Goal: Find specific page/section: Find specific page/section

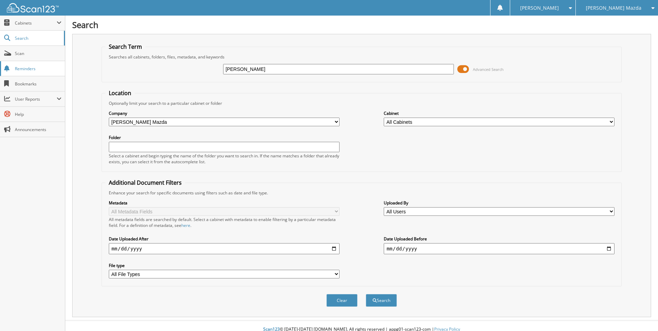
type input "[PERSON_NAME]"
click at [366, 294] on button "Search" at bounding box center [381, 300] width 31 height 13
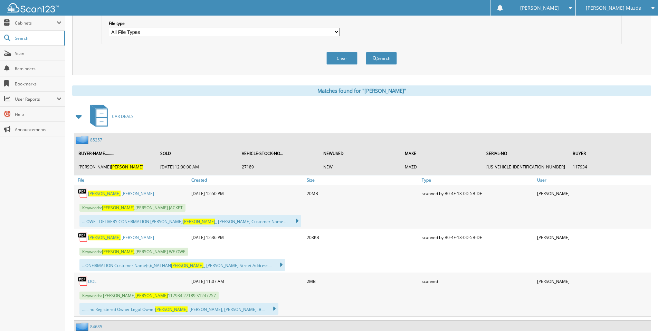
scroll to position [276, 0]
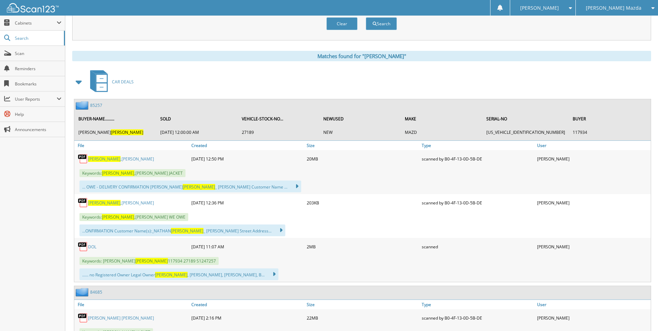
click at [95, 105] on link "85257" at bounding box center [96, 105] width 12 height 6
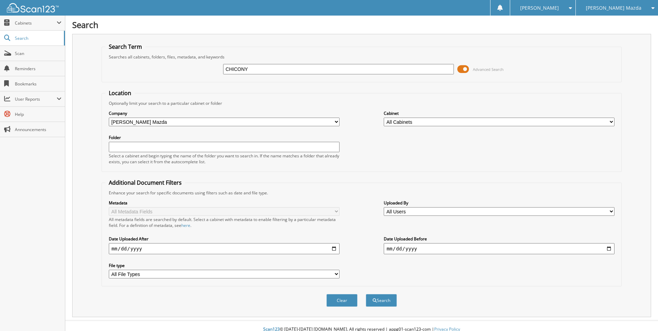
type input "CHICONY"
click at [366, 294] on button "Search" at bounding box center [381, 300] width 31 height 13
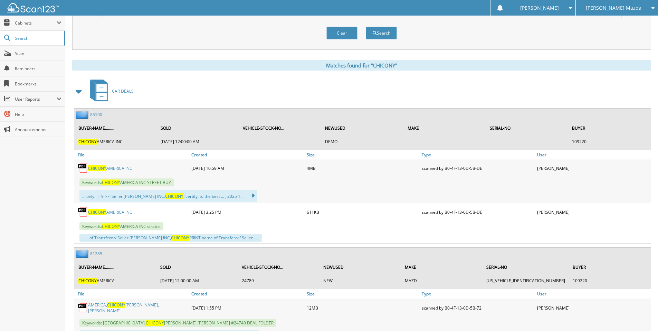
scroll to position [276, 0]
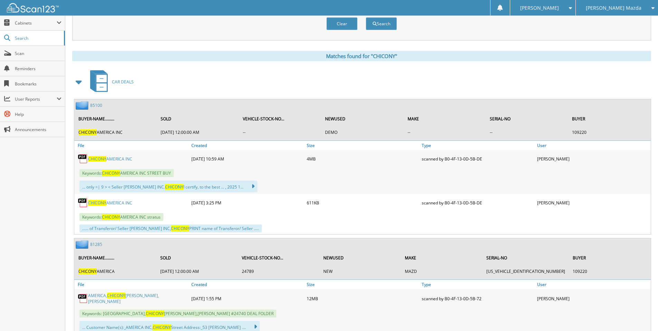
click at [95, 106] on link "85100" at bounding box center [96, 105] width 12 height 6
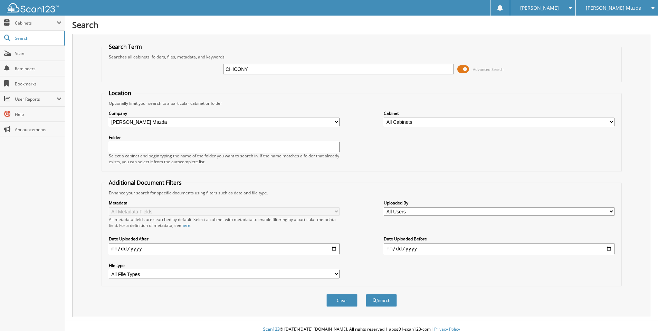
type input "CHICONY"
click at [366, 294] on button "Search" at bounding box center [381, 300] width 31 height 13
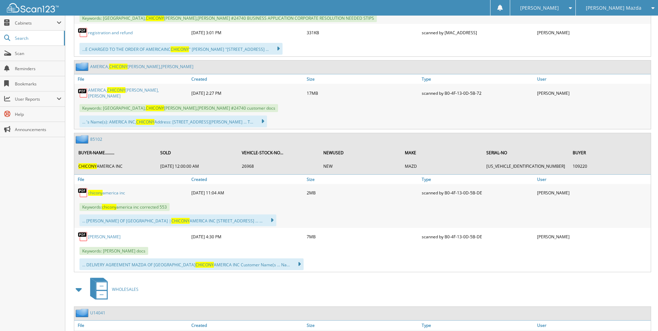
scroll to position [1002, 0]
click at [94, 134] on div "85102" at bounding box center [88, 138] width 28 height 9
click at [94, 135] on link "85102" at bounding box center [96, 138] width 12 height 6
